Goal: Navigation & Orientation: Find specific page/section

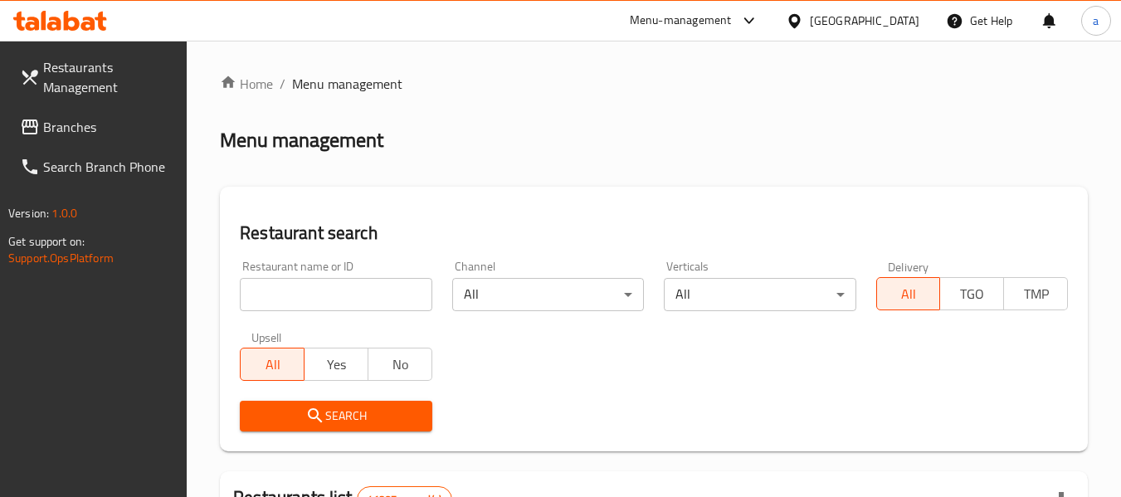
click at [118, 139] on link "Branches" at bounding box center [97, 127] width 181 height 40
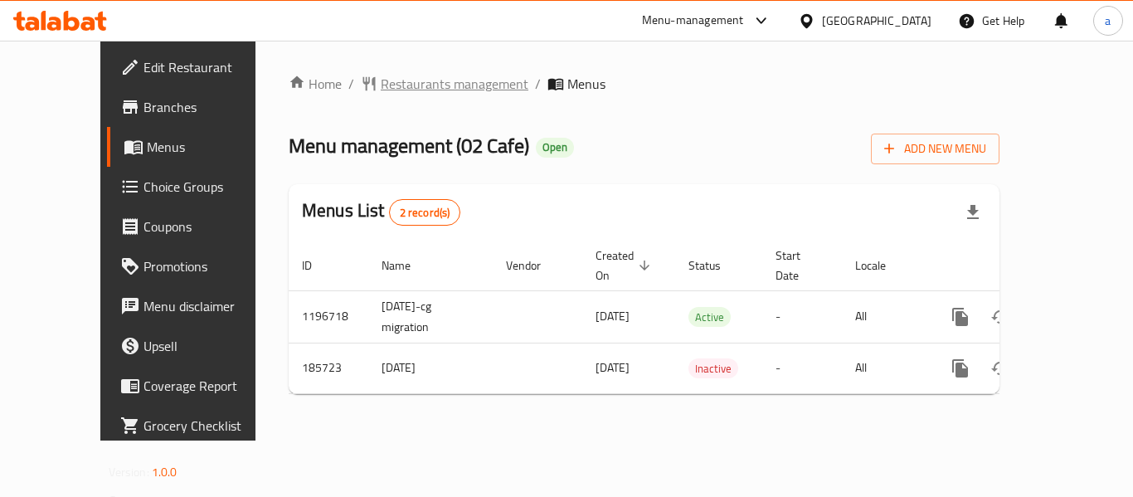
click at [381, 85] on span "Restaurants management" at bounding box center [455, 84] width 148 height 20
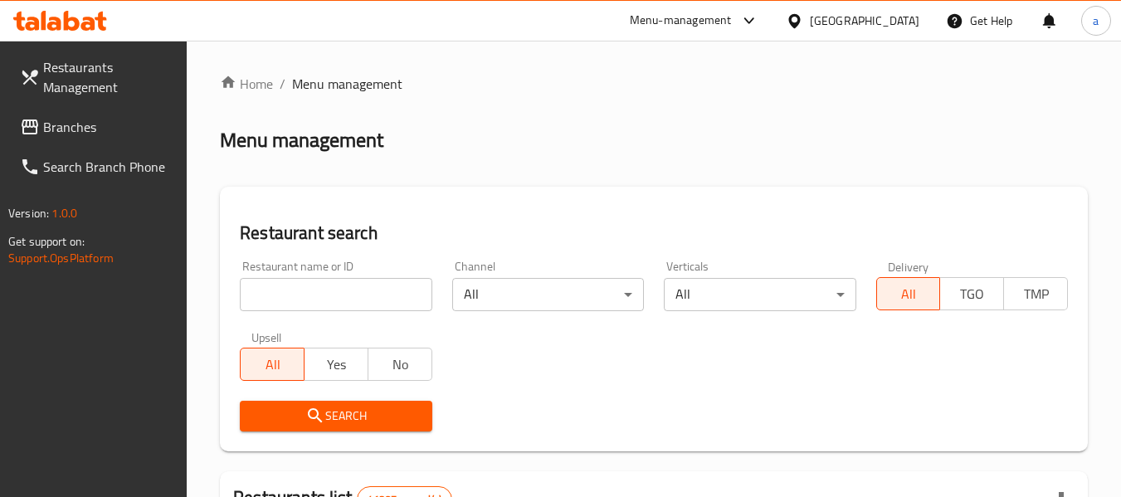
click at [93, 113] on link "Branches" at bounding box center [97, 127] width 181 height 40
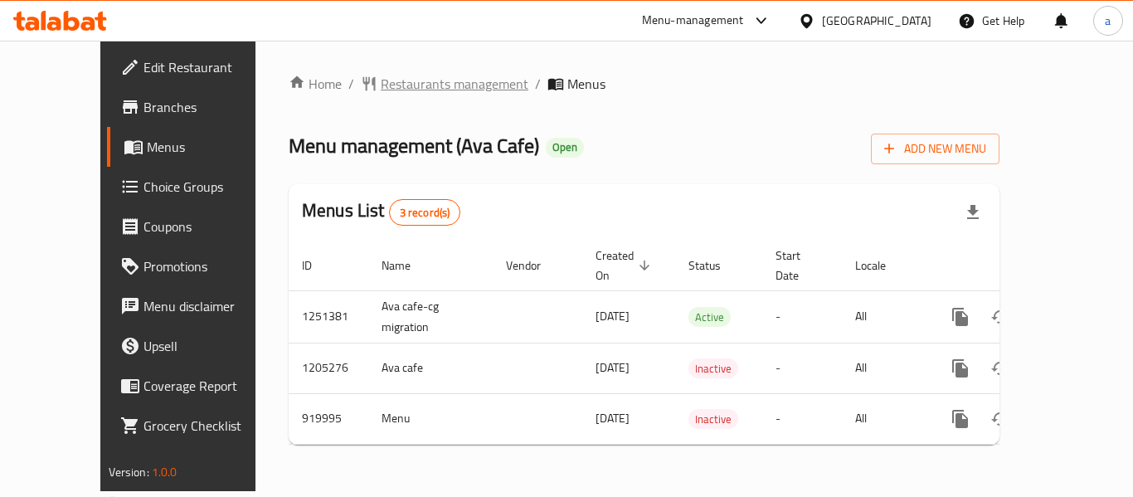
click at [381, 89] on span "Restaurants management" at bounding box center [455, 84] width 148 height 20
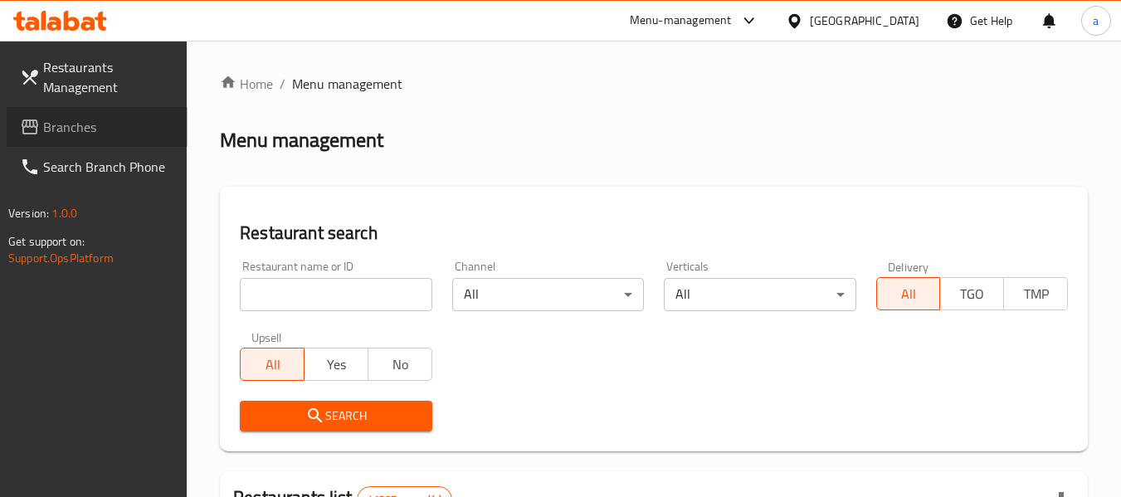
click at [89, 126] on span "Branches" at bounding box center [108, 127] width 131 height 20
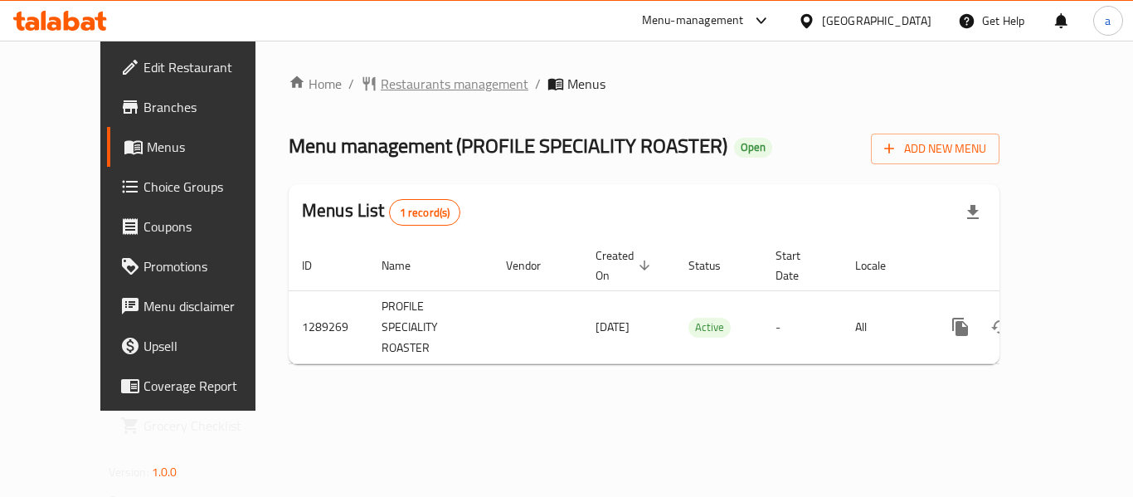
click at [381, 79] on span "Restaurants management" at bounding box center [455, 84] width 148 height 20
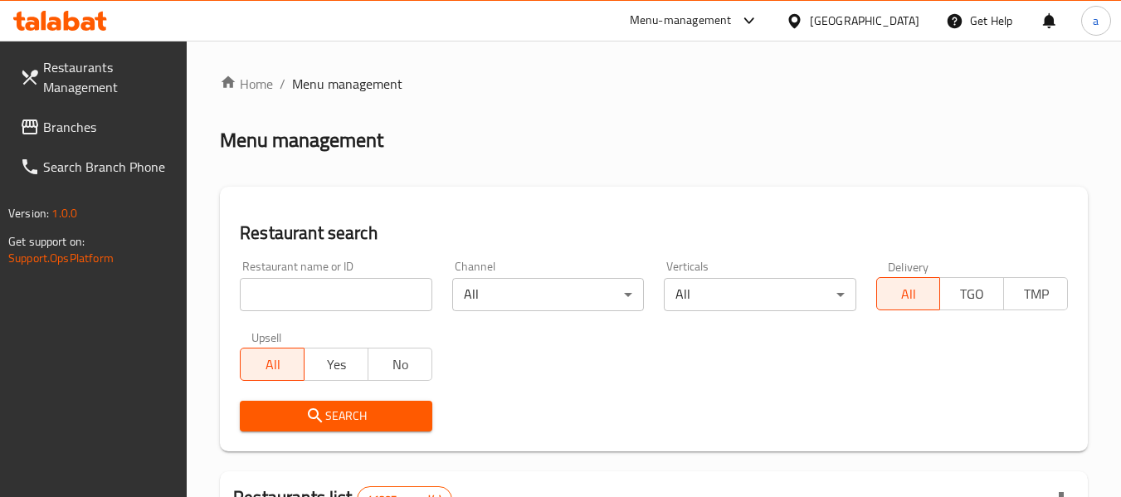
click at [90, 134] on span "Branches" at bounding box center [108, 127] width 131 height 20
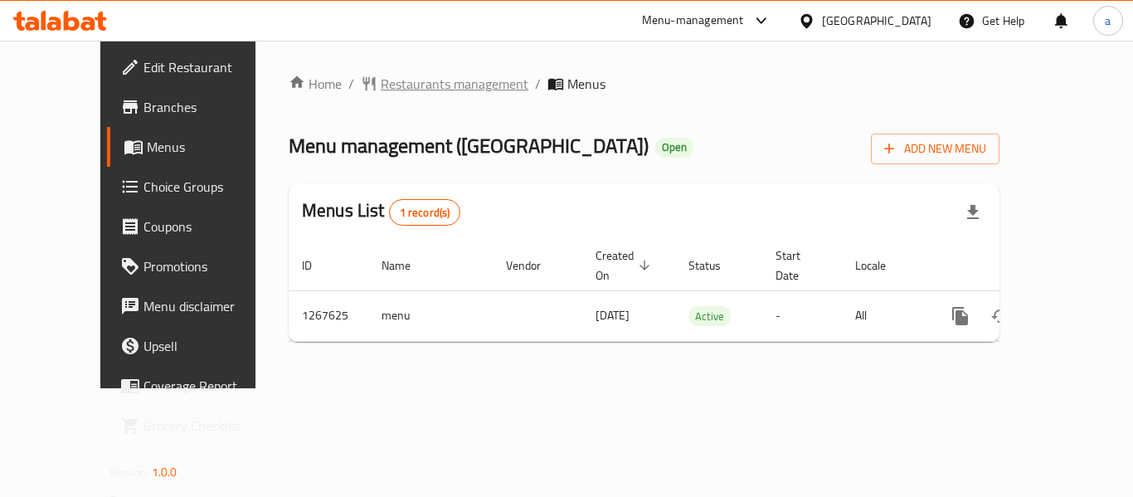
click at [381, 88] on span "Restaurants management" at bounding box center [455, 84] width 148 height 20
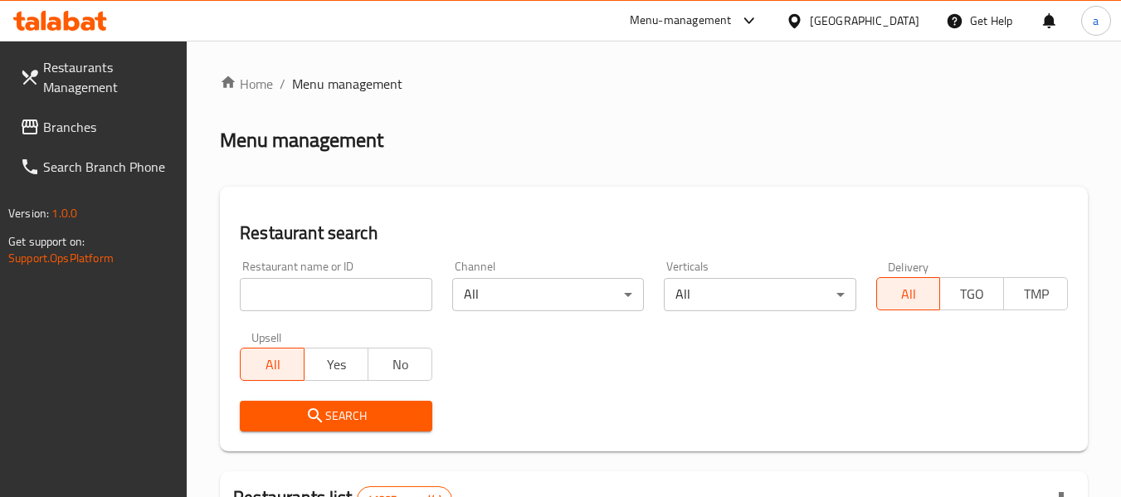
click at [112, 133] on span "Branches" at bounding box center [108, 127] width 131 height 20
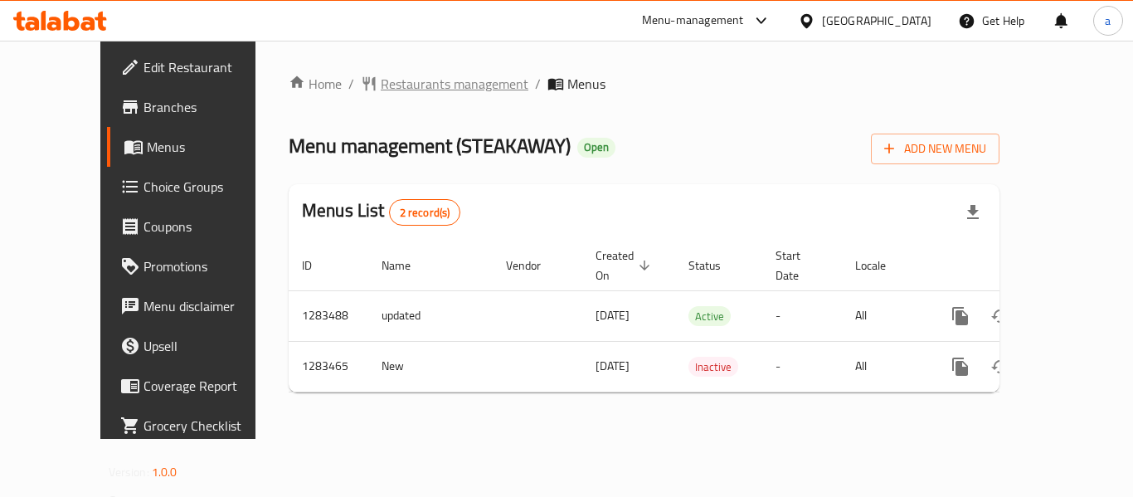
click at [381, 88] on span "Restaurants management" at bounding box center [455, 84] width 148 height 20
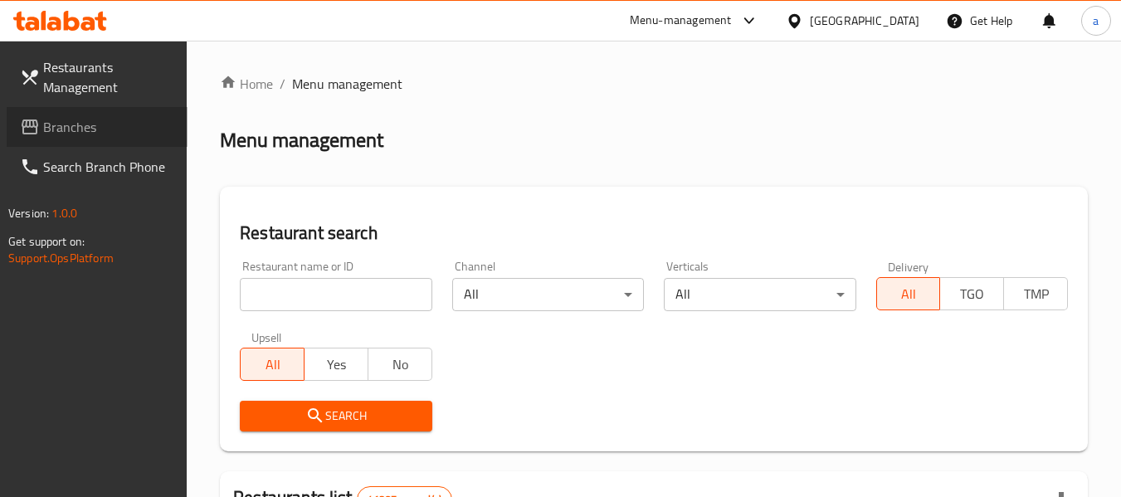
click at [132, 130] on span "Branches" at bounding box center [108, 127] width 131 height 20
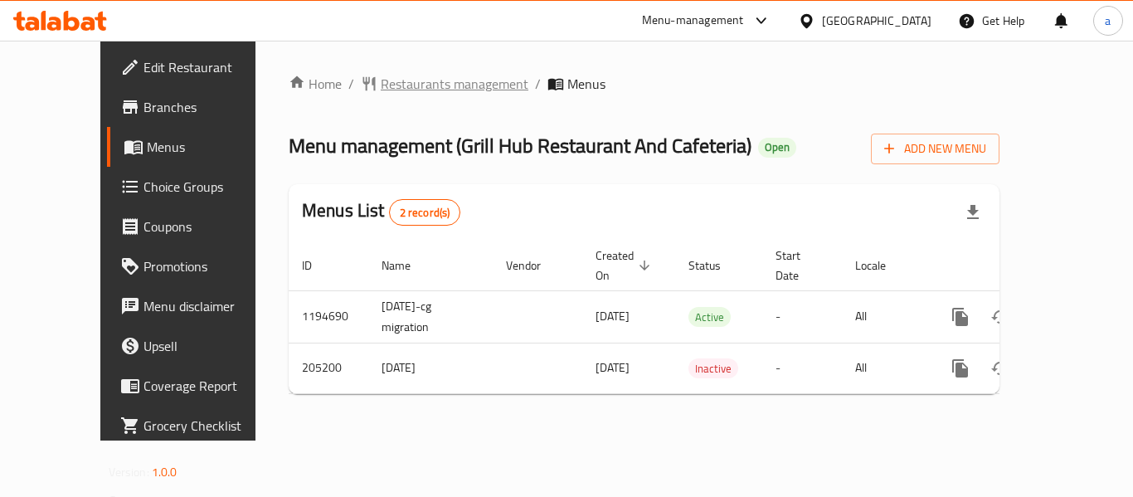
click at [381, 79] on span "Restaurants management" at bounding box center [455, 84] width 148 height 20
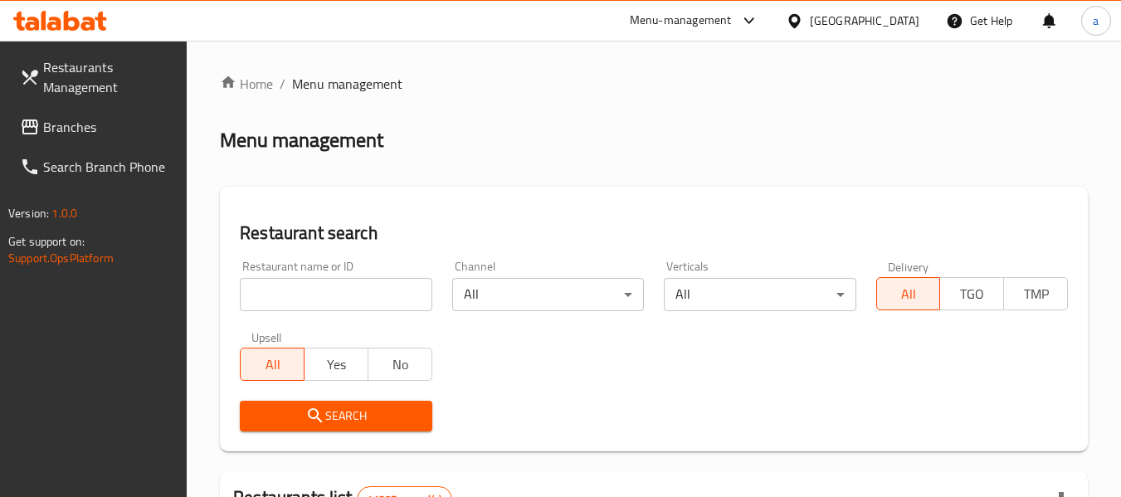
click at [106, 135] on span "Branches" at bounding box center [108, 127] width 131 height 20
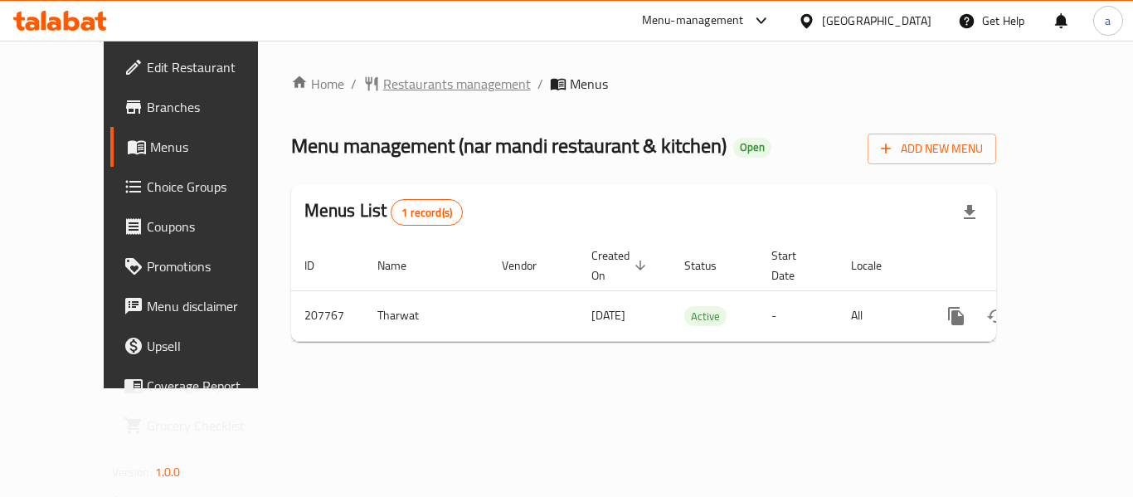
click at [387, 77] on span "Restaurants management" at bounding box center [457, 84] width 148 height 20
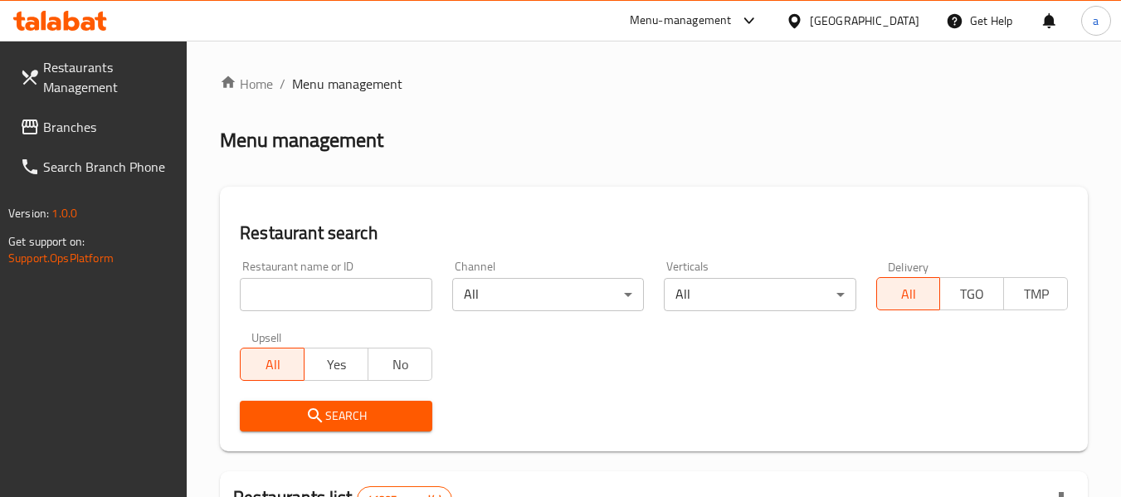
click at [97, 142] on link "Branches" at bounding box center [97, 127] width 181 height 40
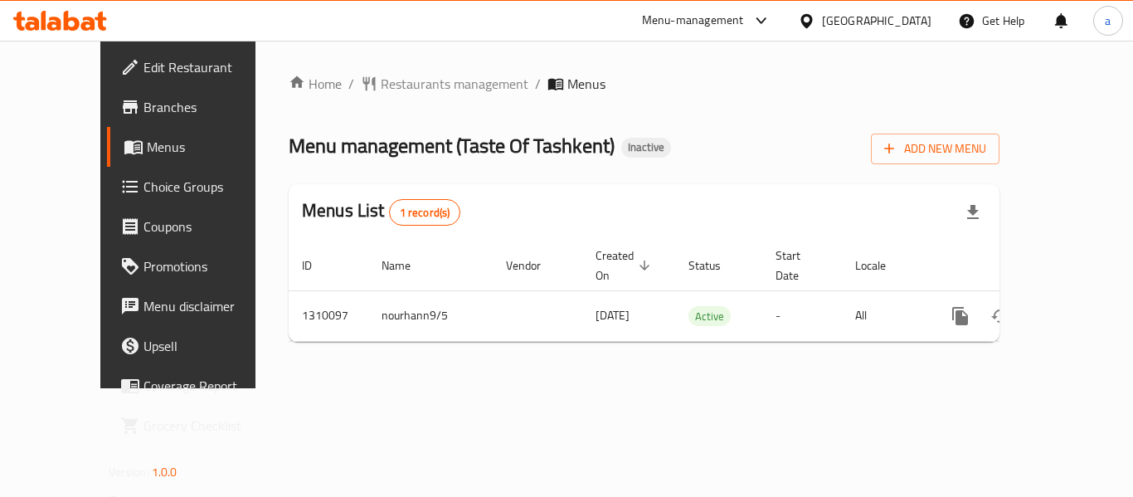
drag, startPoint x: 865, startPoint y: 15, endPoint x: 861, endPoint y: 1, distance: 14.7
click at [864, 7] on div "[GEOGRAPHIC_DATA]" at bounding box center [865, 21] width 160 height 40
click at [854, 22] on div "[GEOGRAPHIC_DATA]" at bounding box center [877, 21] width 110 height 18
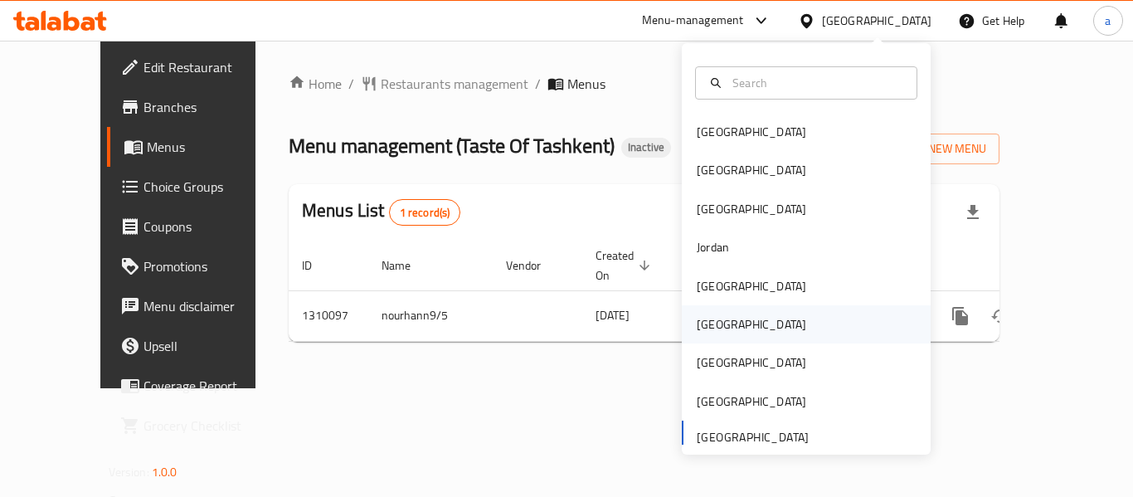
click at [697, 327] on div "Oman" at bounding box center [752, 324] width 110 height 18
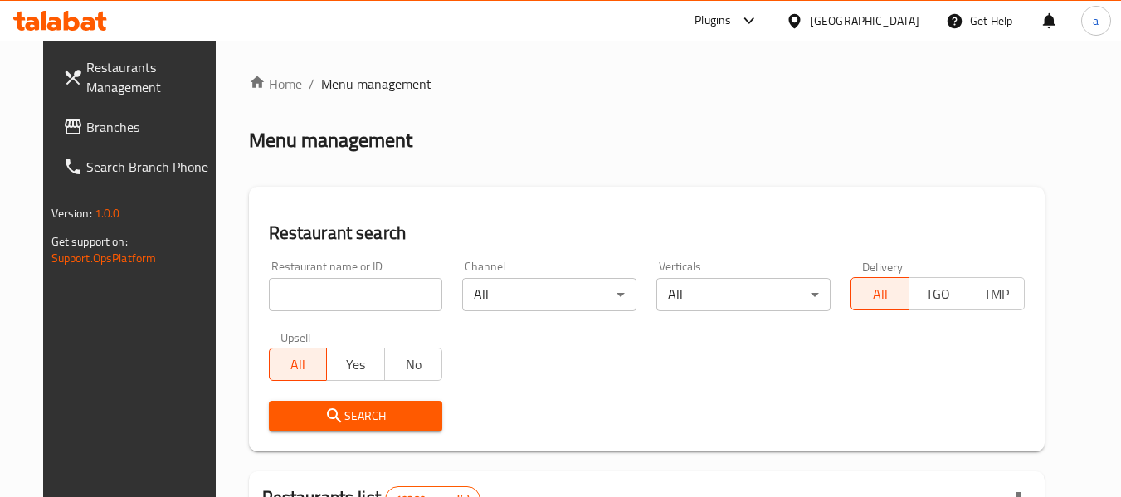
click at [94, 109] on link "Branches" at bounding box center [140, 127] width 181 height 40
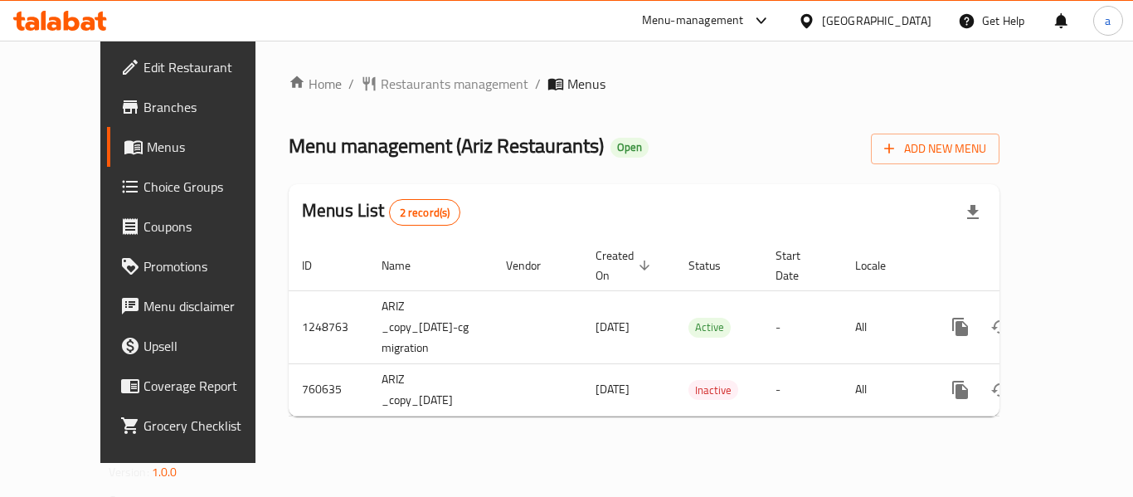
click at [816, 18] on icon at bounding box center [806, 20] width 17 height 17
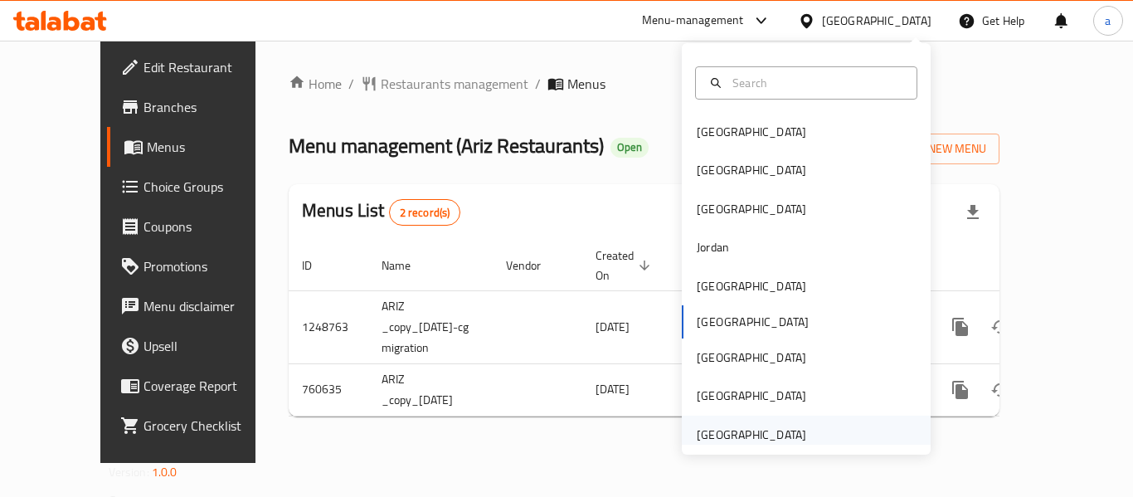
click at [723, 428] on div "[GEOGRAPHIC_DATA]" at bounding box center [752, 435] width 110 height 18
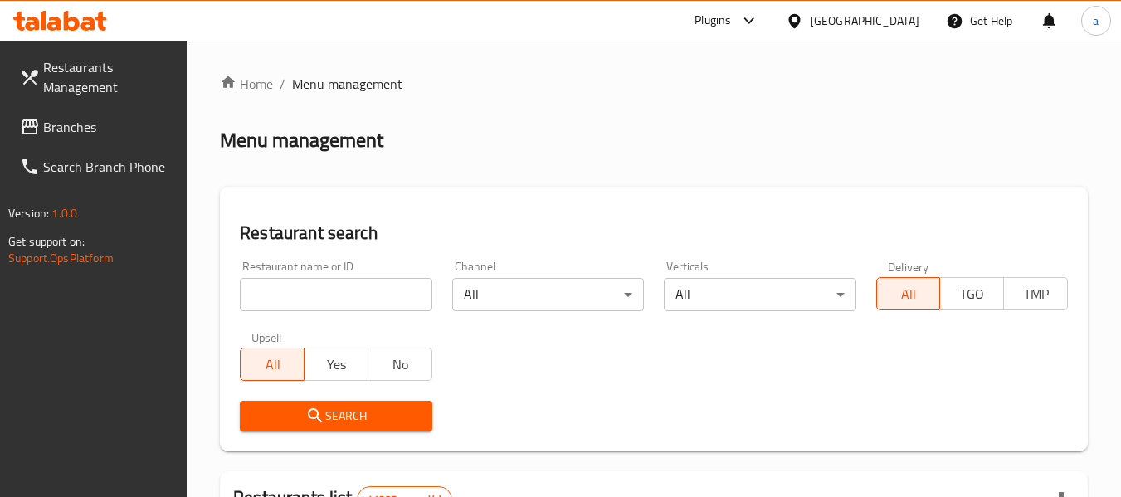
click at [110, 136] on span "Branches" at bounding box center [108, 127] width 131 height 20
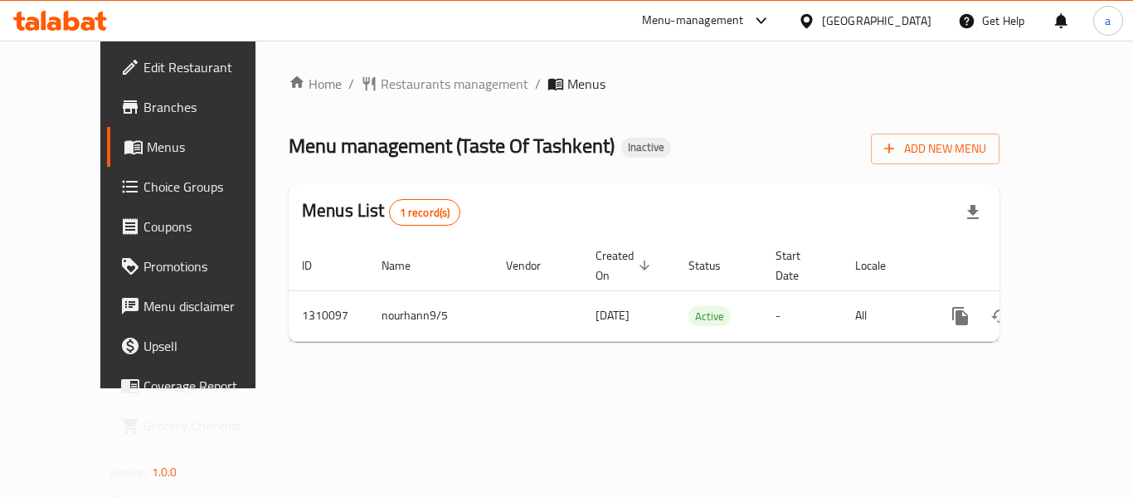
click at [884, 21] on div "[GEOGRAPHIC_DATA]" at bounding box center [877, 21] width 110 height 18
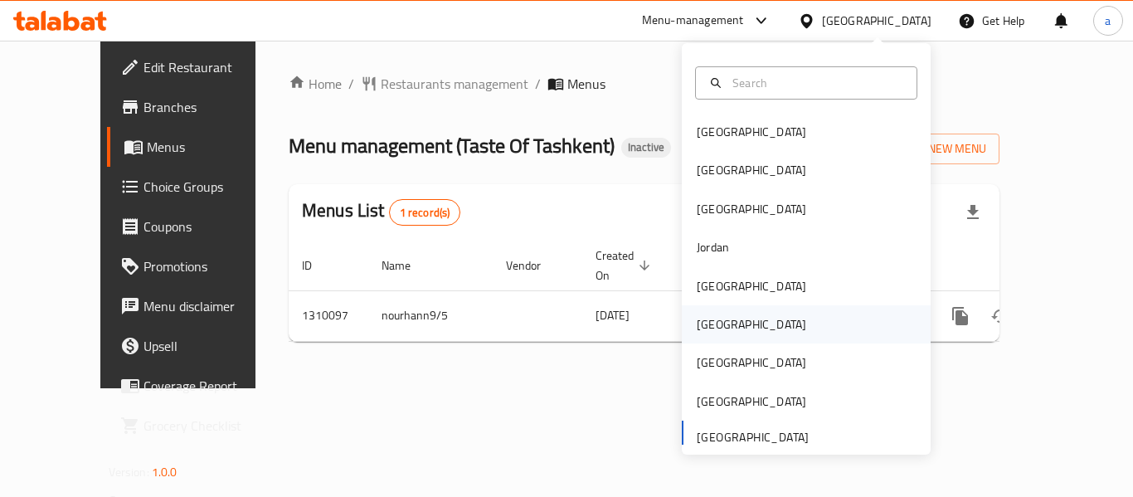
click at [733, 323] on div "[GEOGRAPHIC_DATA]" at bounding box center [806, 324] width 249 height 38
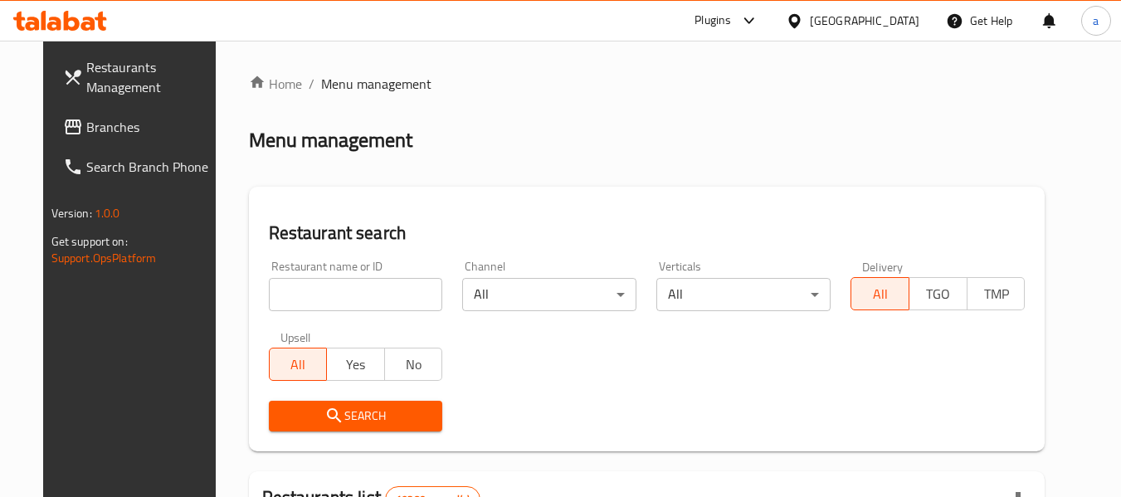
click at [121, 123] on span "Branches" at bounding box center [151, 127] width 131 height 20
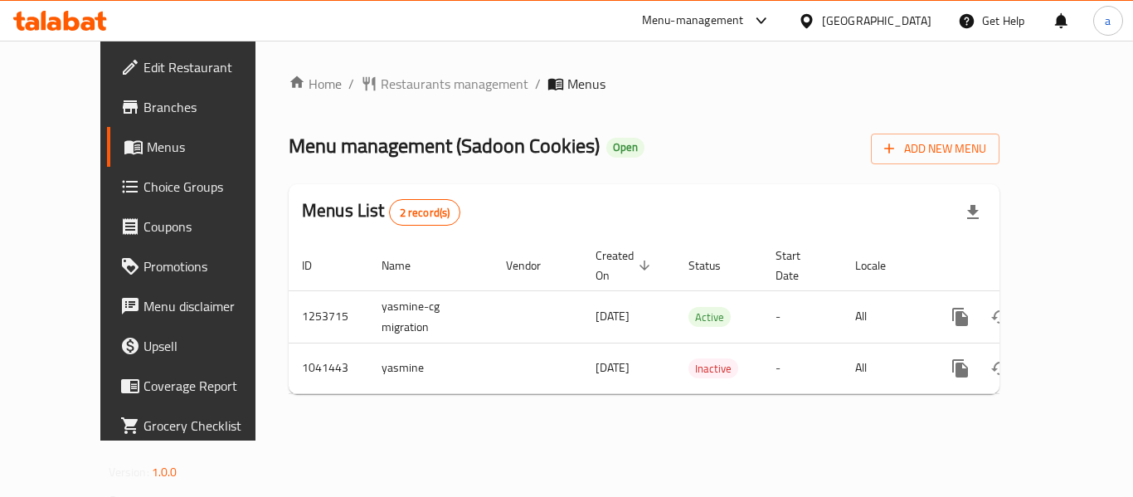
click at [816, 16] on icon at bounding box center [806, 20] width 17 height 17
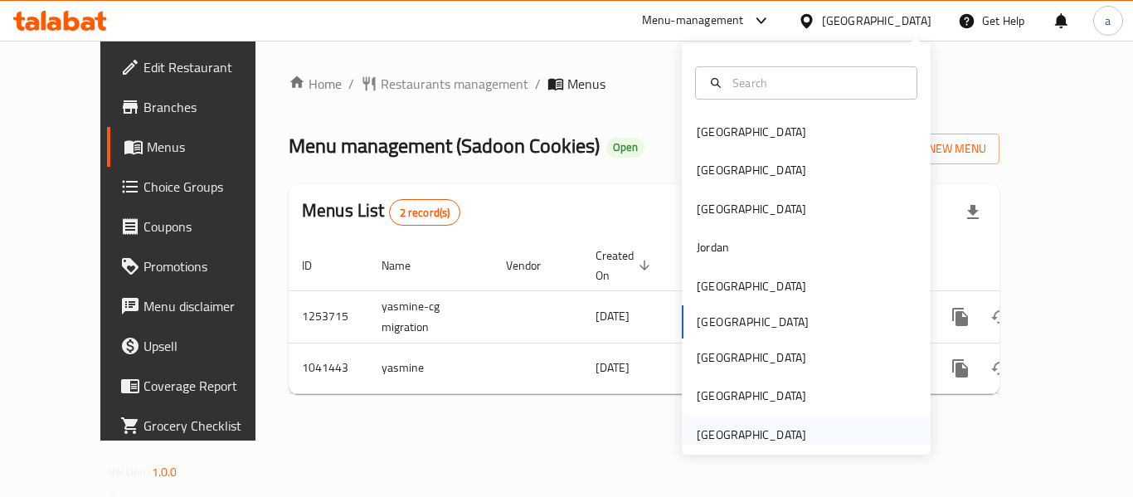
click at [794, 425] on div "[GEOGRAPHIC_DATA]" at bounding box center [752, 435] width 136 height 38
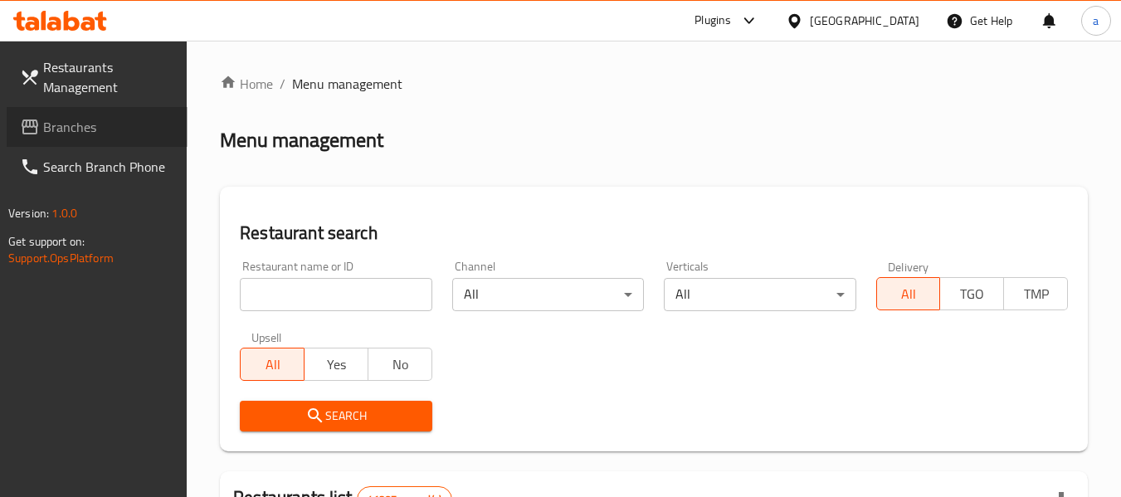
click at [92, 113] on link "Branches" at bounding box center [97, 127] width 181 height 40
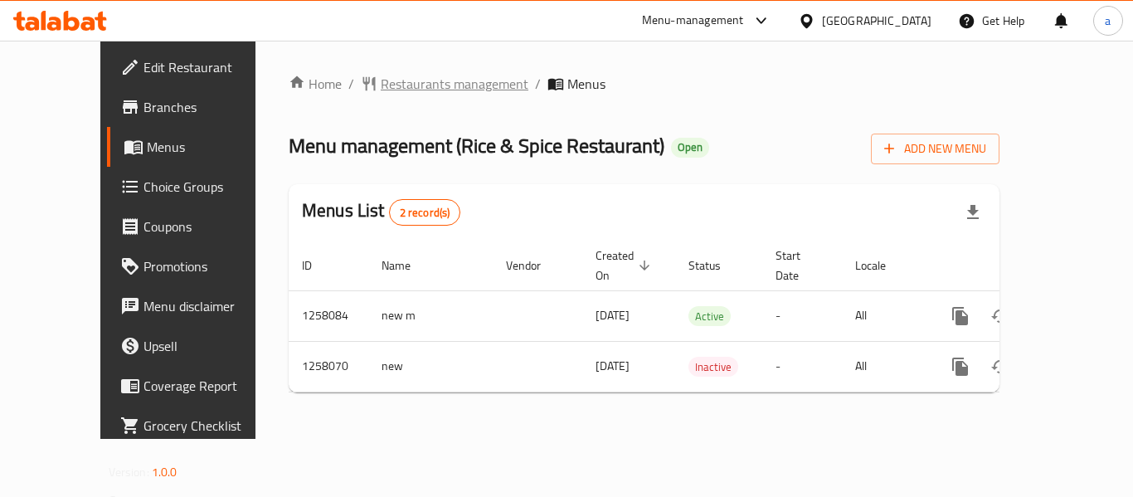
click at [381, 83] on span "Restaurants management" at bounding box center [455, 84] width 148 height 20
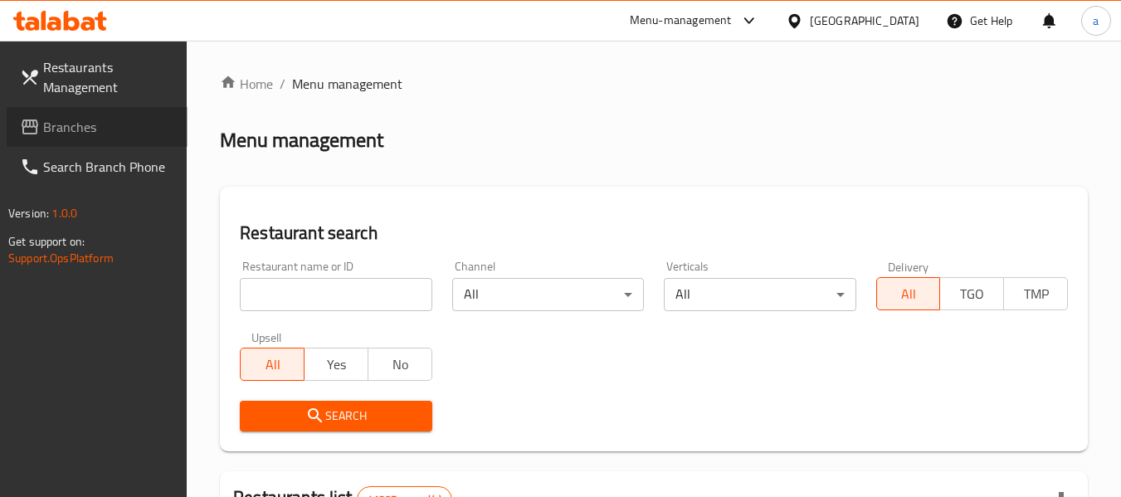
click at [62, 124] on span "Branches" at bounding box center [108, 127] width 131 height 20
